Goal: Task Accomplishment & Management: Manage account settings

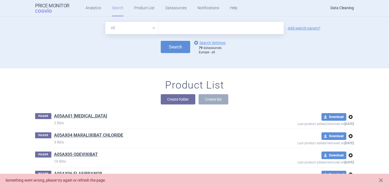
click at [335, 9] on link "Data Cleaning" at bounding box center [341, 8] width 23 height 16
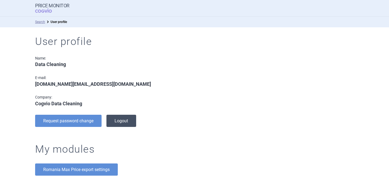
click at [127, 122] on button "Logout" at bounding box center [121, 121] width 30 height 12
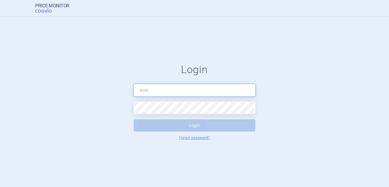
click at [167, 86] on input "text" at bounding box center [195, 90] width 122 height 12
type input "[EMAIL_ADDRESS][DOMAIN_NAME]"
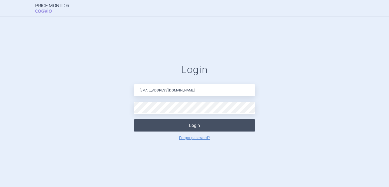
click at [190, 126] on button "Login" at bounding box center [195, 125] width 122 height 12
